Goal: Book appointment/travel/reservation

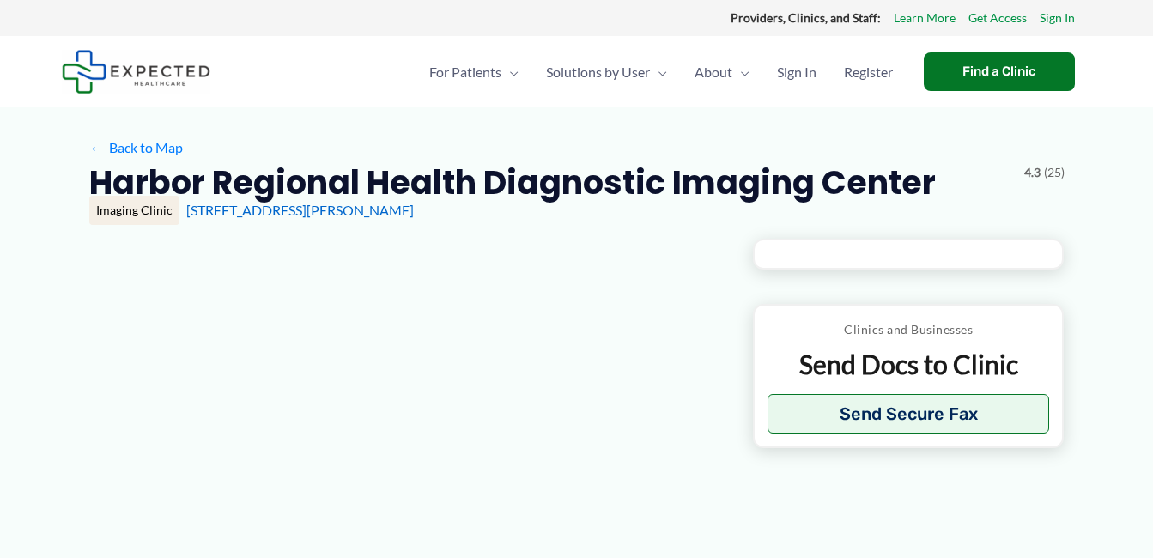
type input "**********"
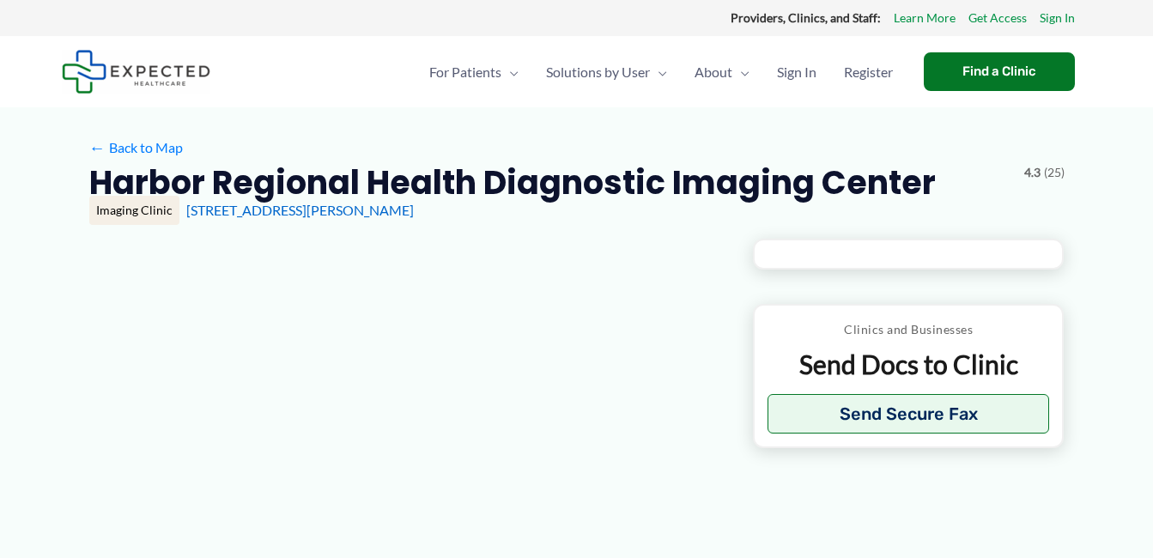
type input "**********"
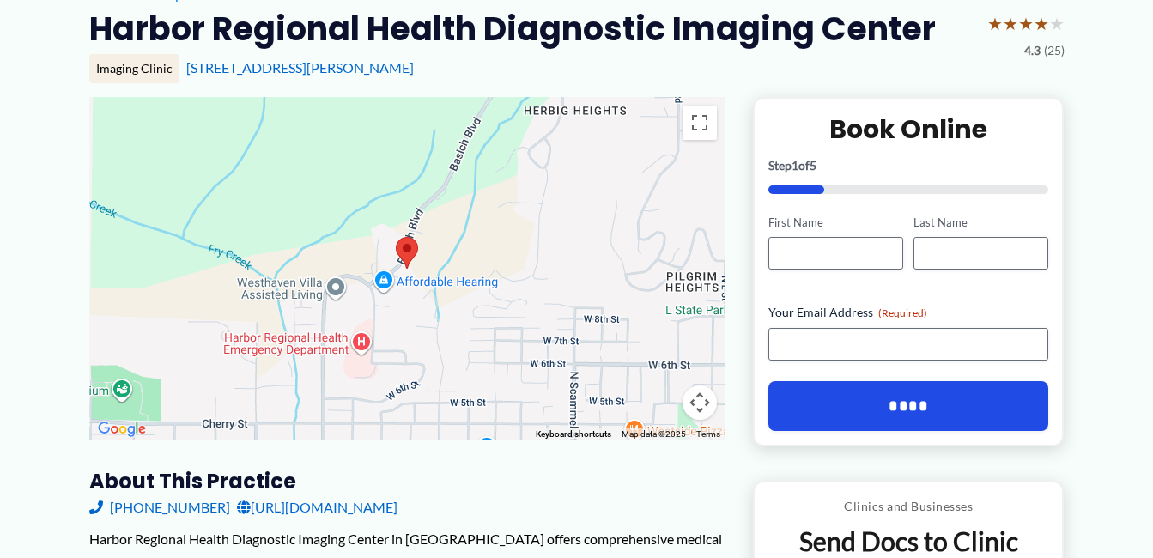
scroll to position [167, 0]
